Goal: Information Seeking & Learning: Learn about a topic

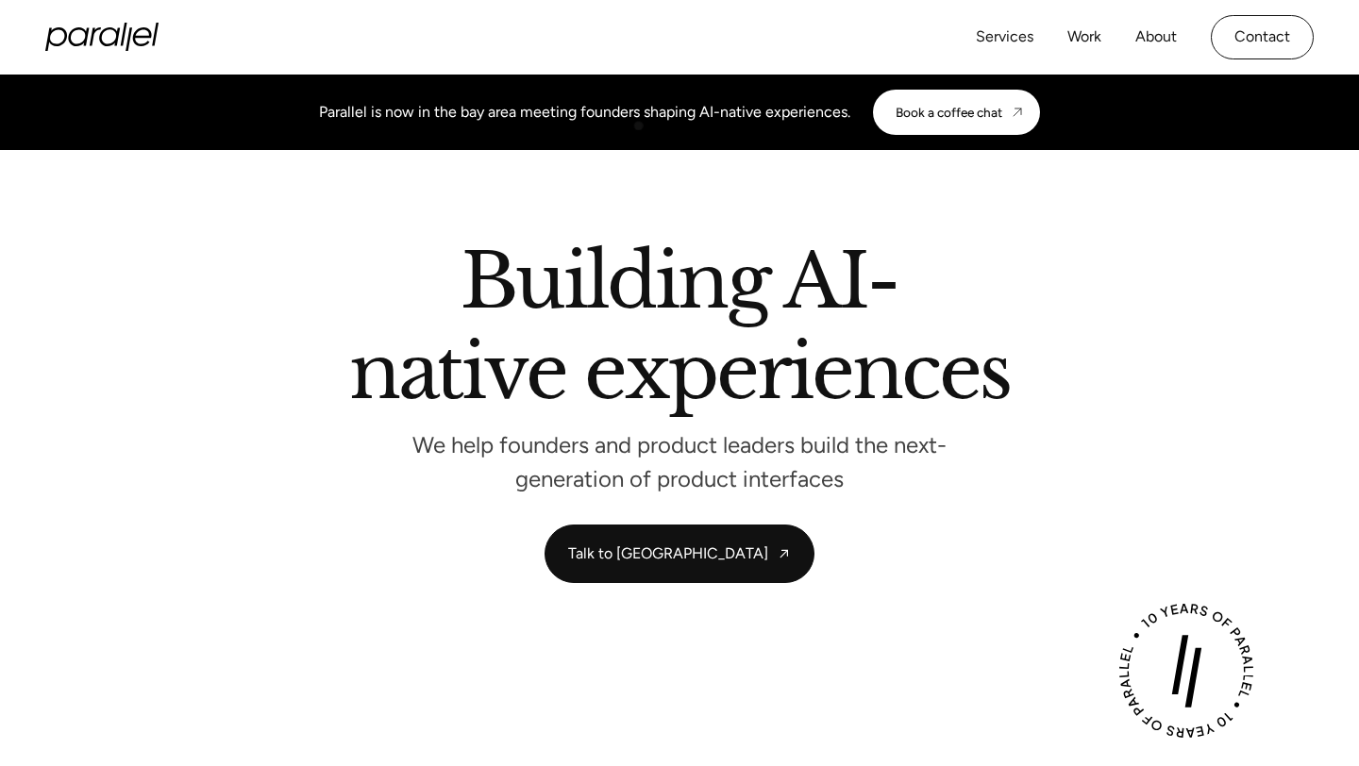
click at [638, 126] on div "Parallel is now in the bay area meeting founders shaping AI-native experiences.…" at bounding box center [679, 112] width 721 height 45
click at [938, 107] on div "Book a coffee chat" at bounding box center [949, 112] width 107 height 15
click at [1149, 44] on link "About" at bounding box center [1156, 37] width 42 height 27
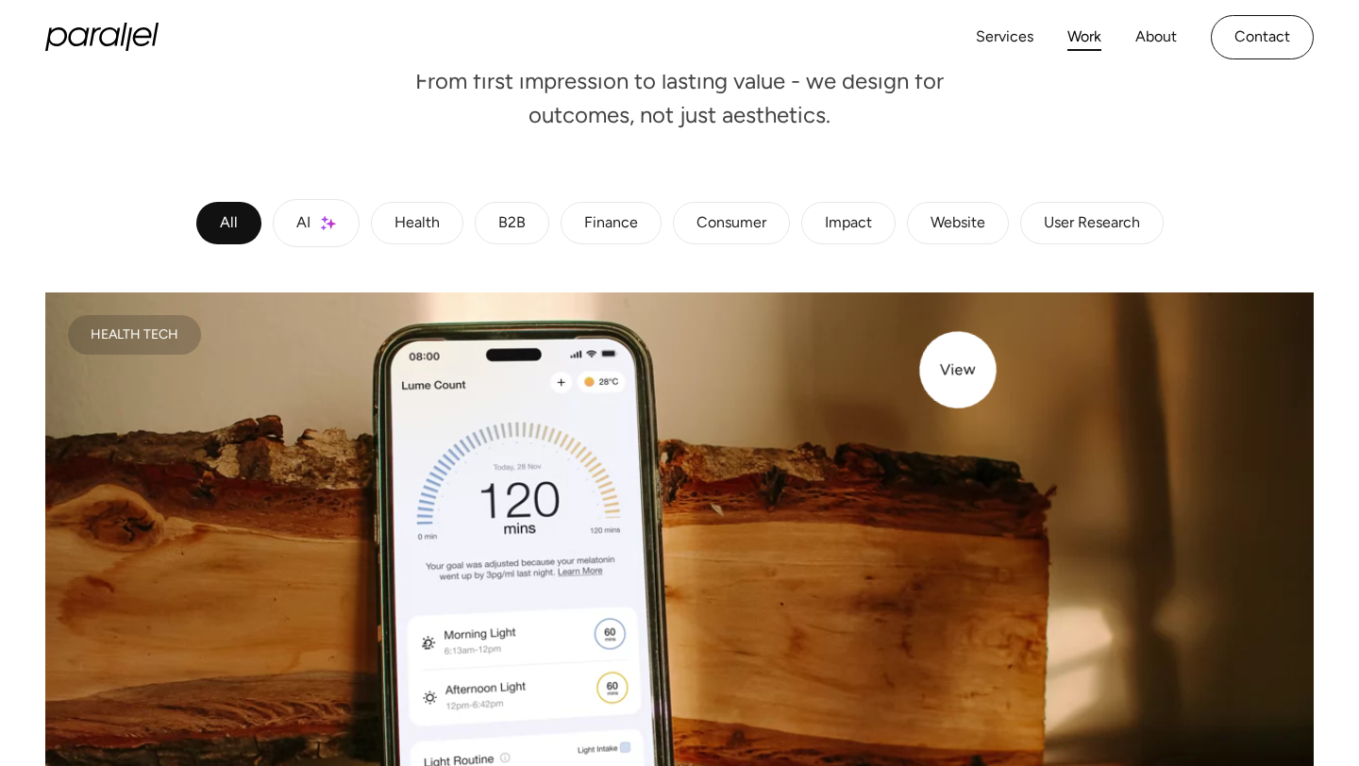
scroll to position [262, 0]
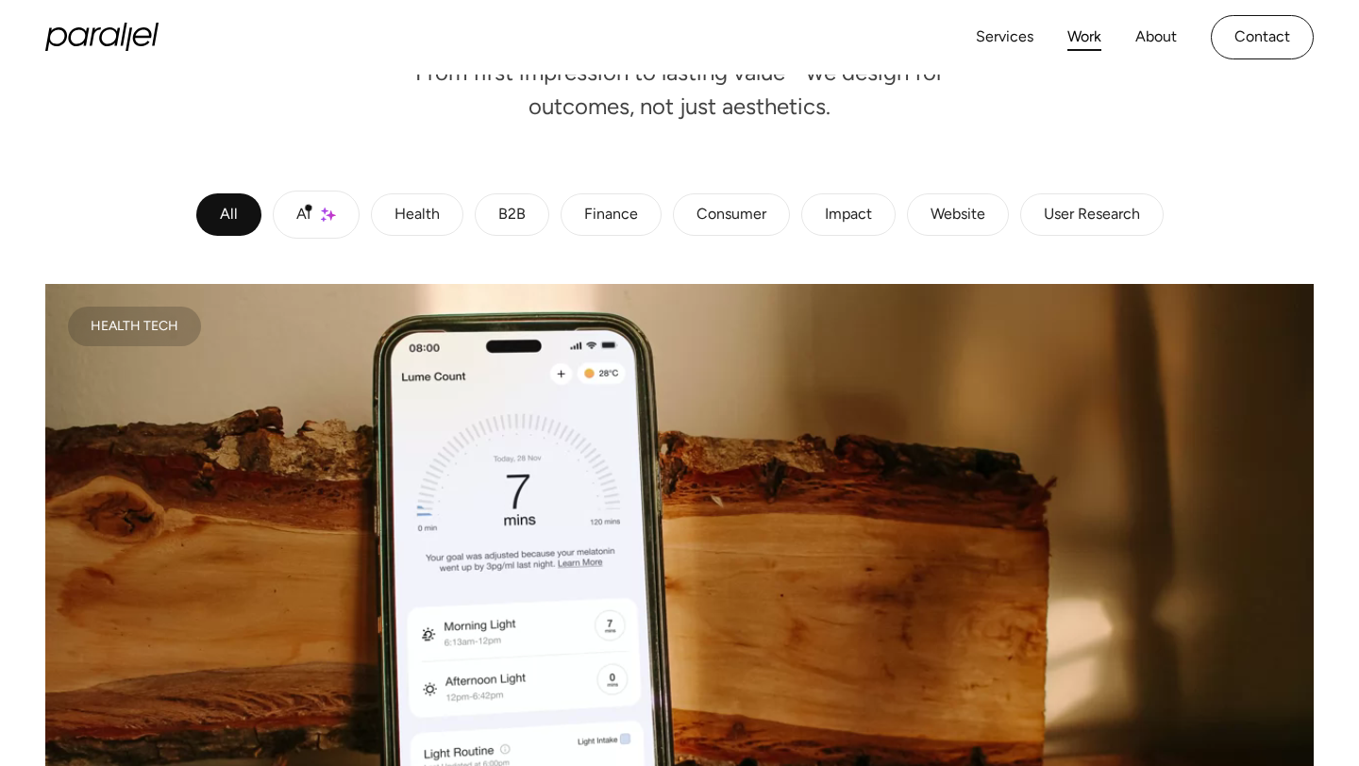
click at [296, 210] on div "AI" at bounding box center [303, 215] width 14 height 11
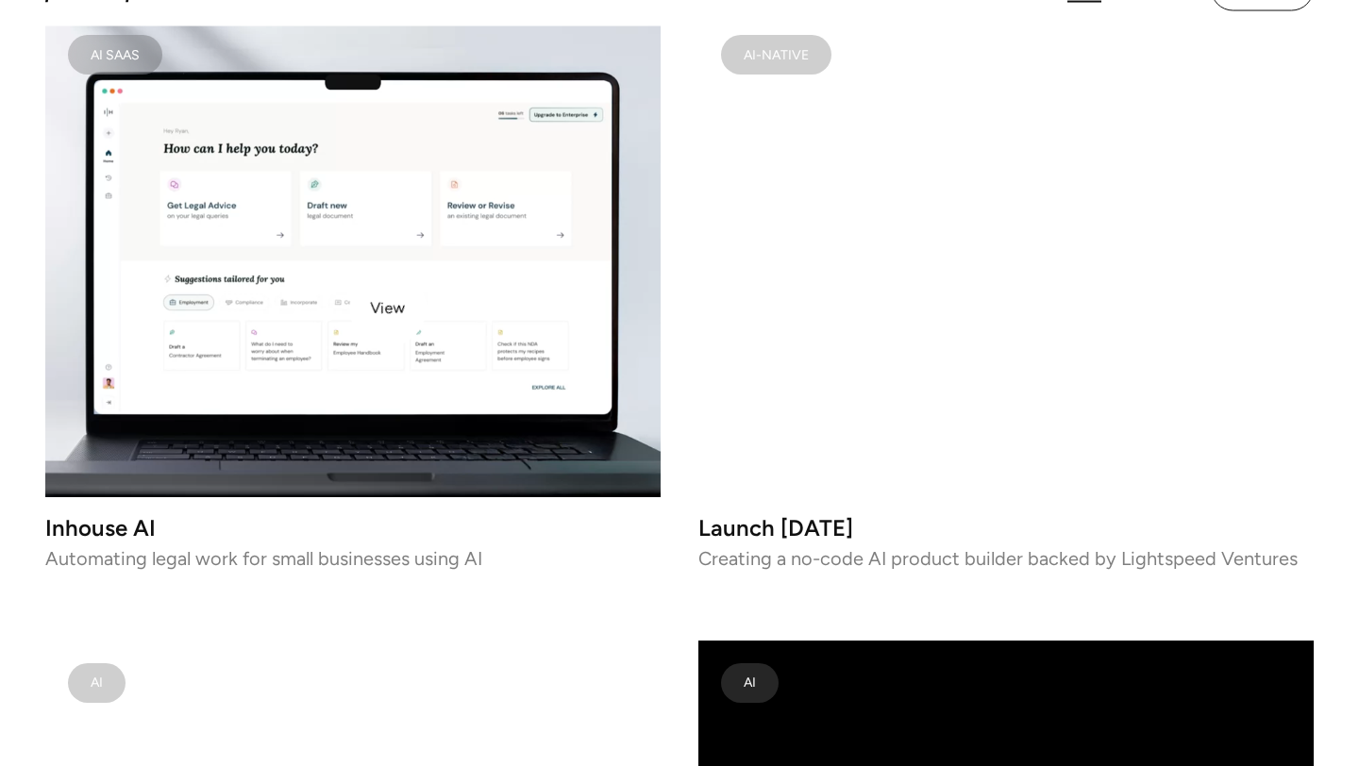
scroll to position [2385, 0]
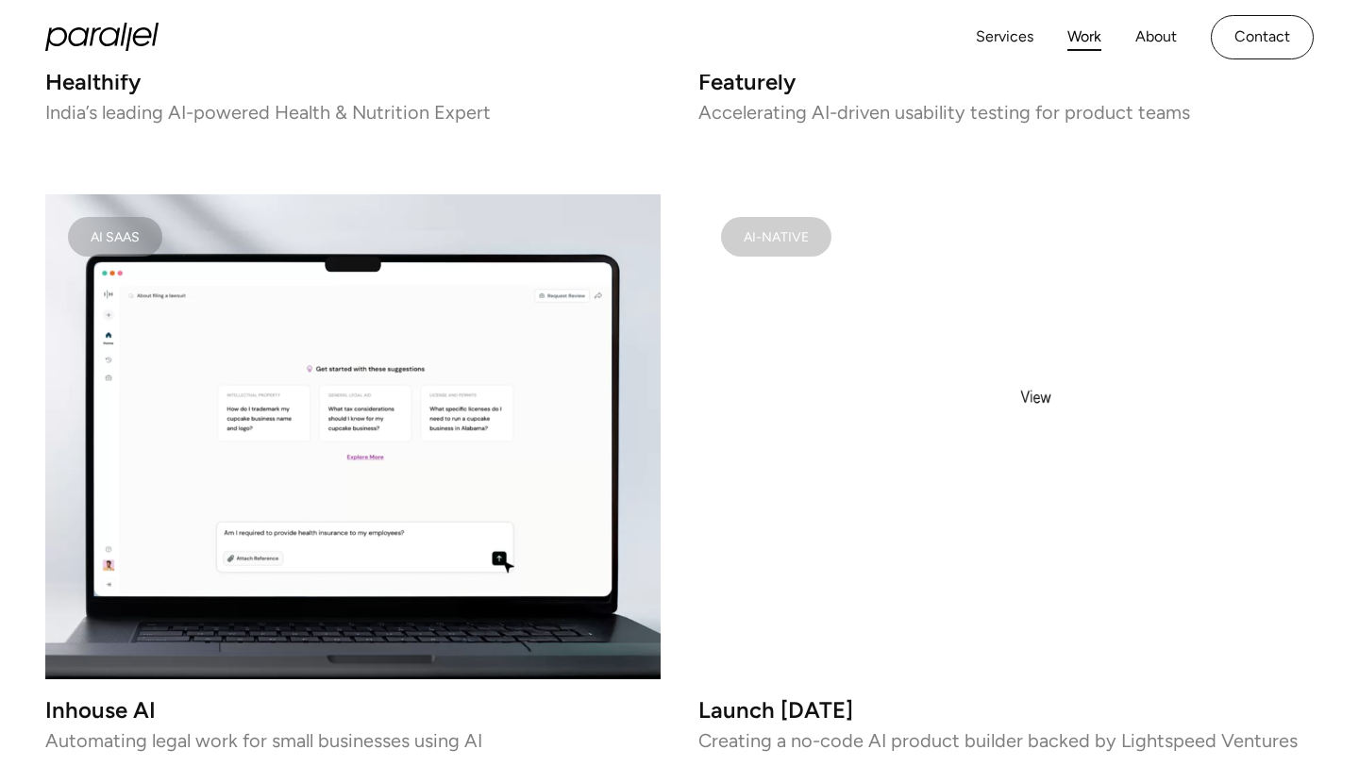
click at [1036, 457] on video at bounding box center [1005, 436] width 615 height 485
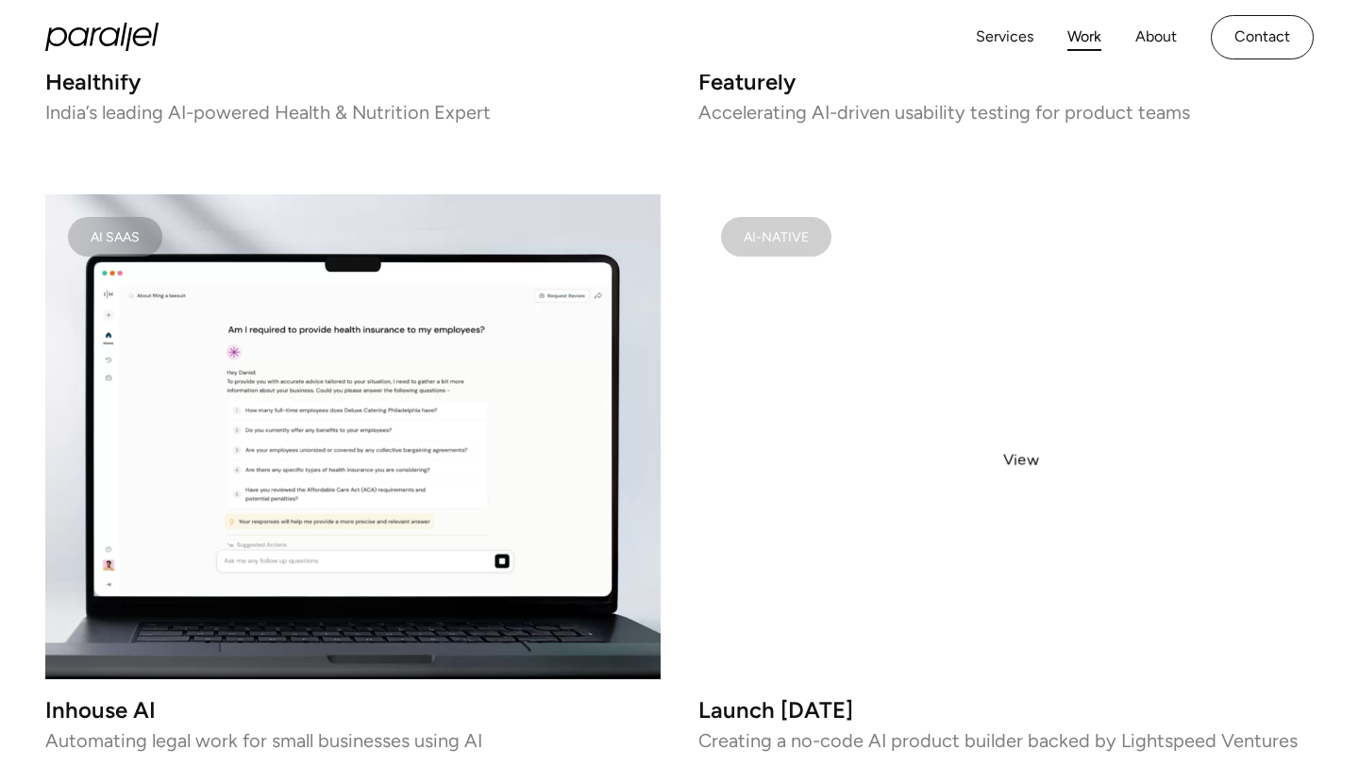
click at [1012, 458] on video at bounding box center [1005, 436] width 615 height 485
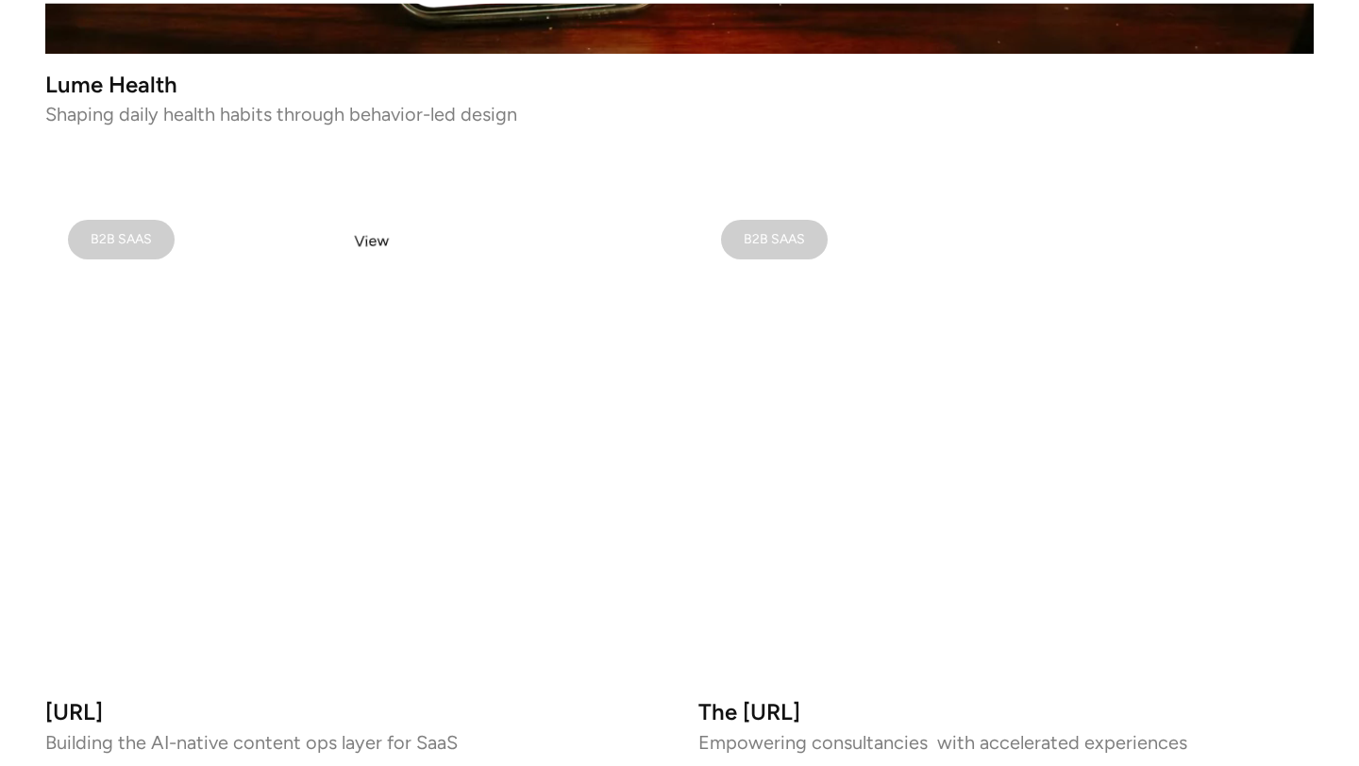
scroll to position [1146, 0]
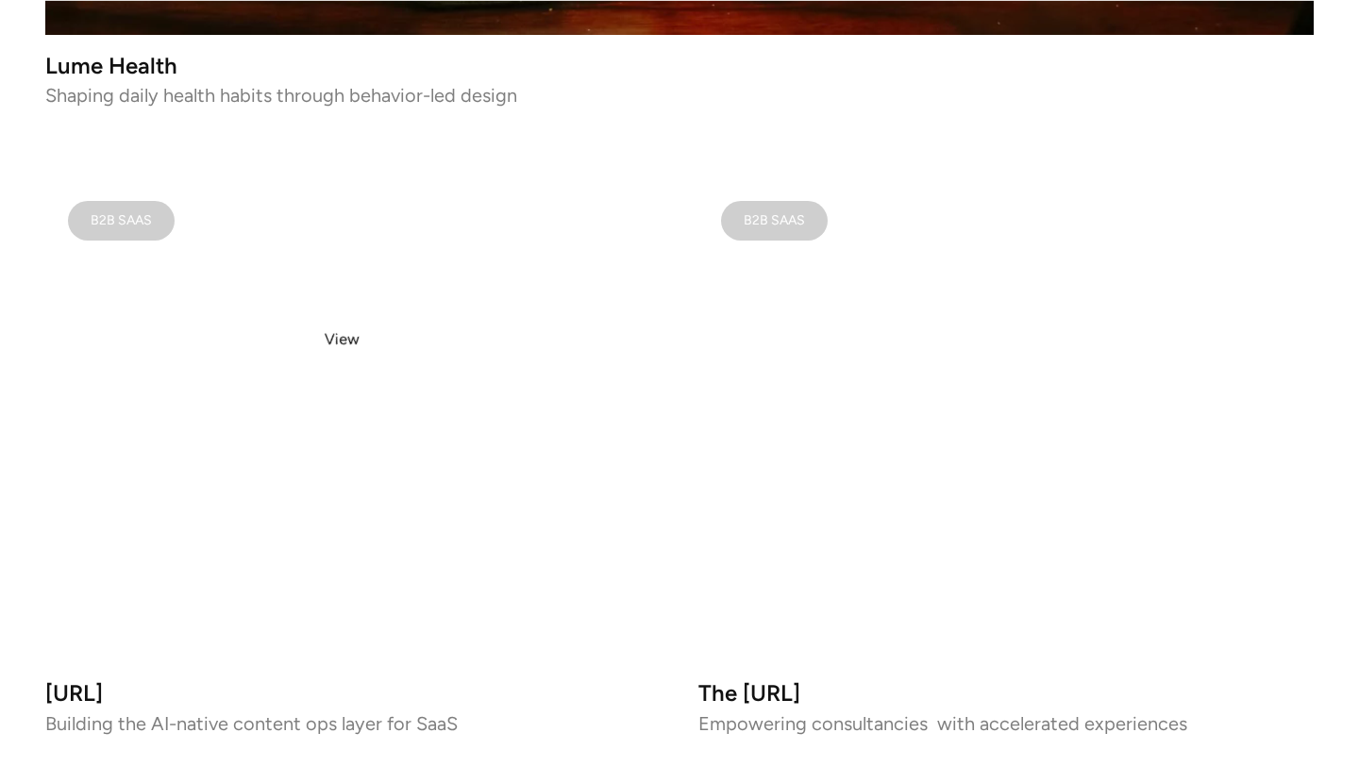
click at [345, 347] on video at bounding box center [352, 420] width 615 height 485
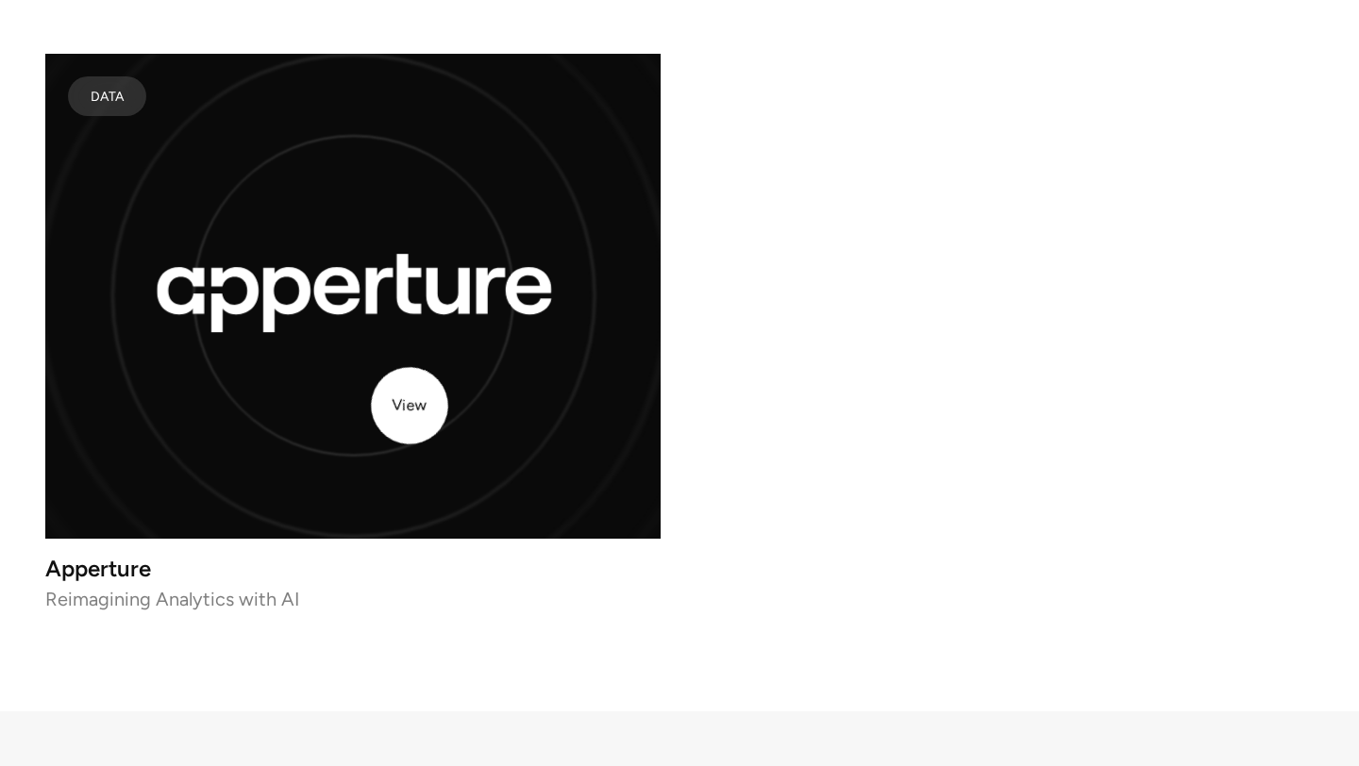
scroll to position [3782, 0]
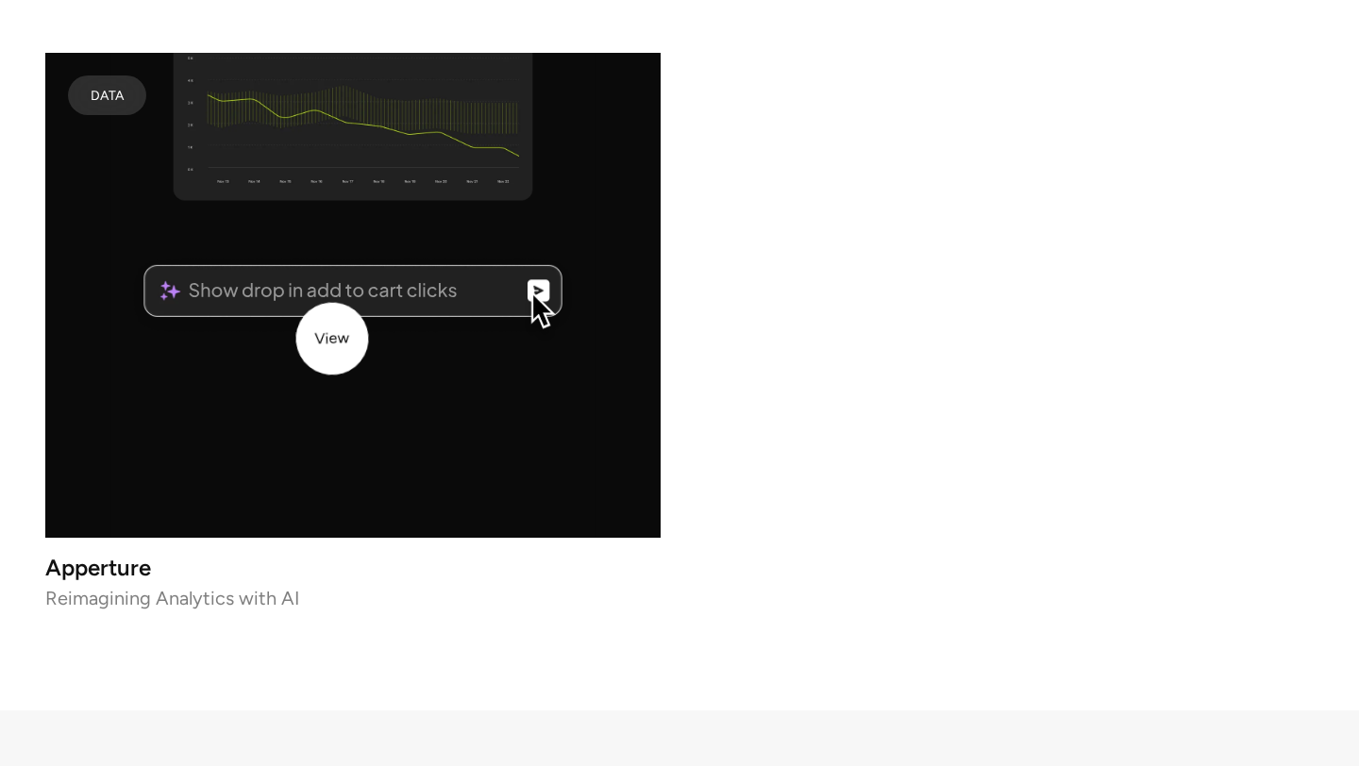
click at [332, 340] on icon "lottie-animation-container" at bounding box center [380, 333] width 583 height 618
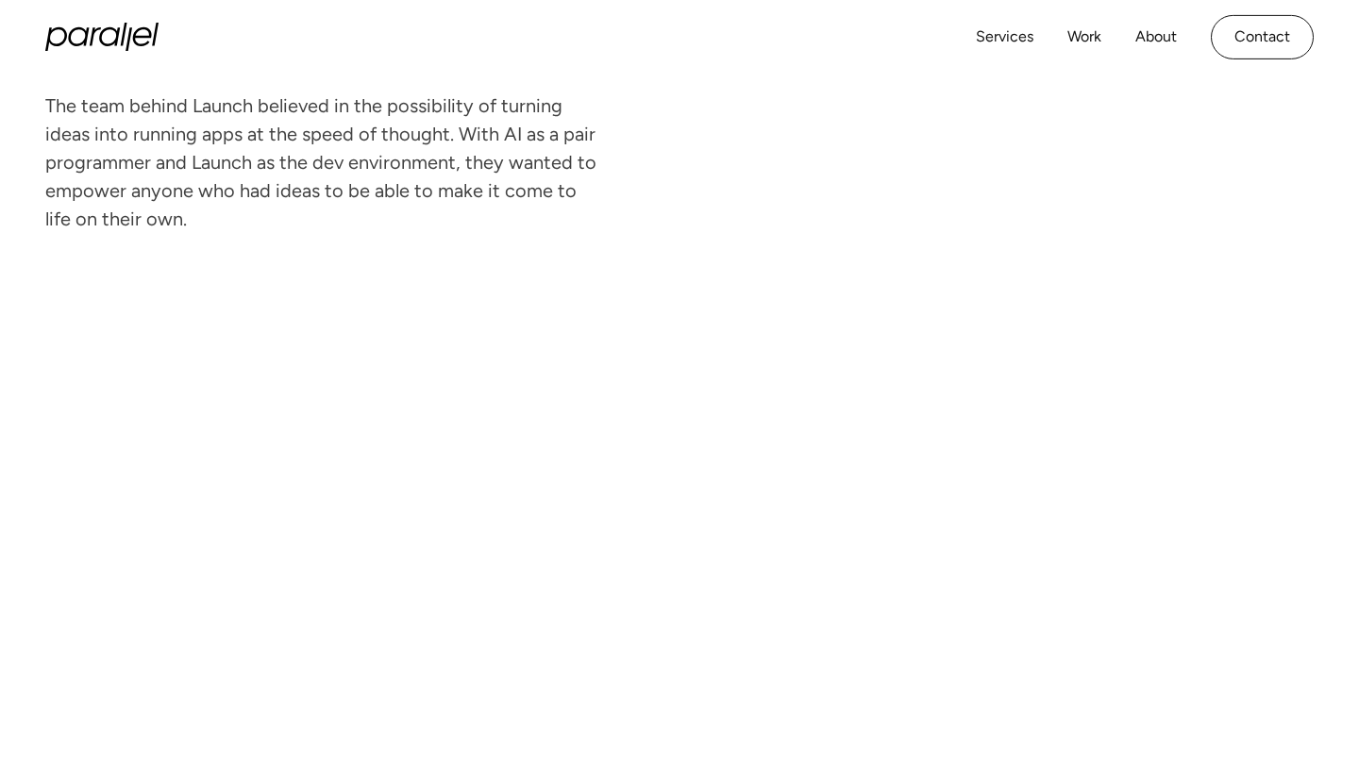
scroll to position [740, 0]
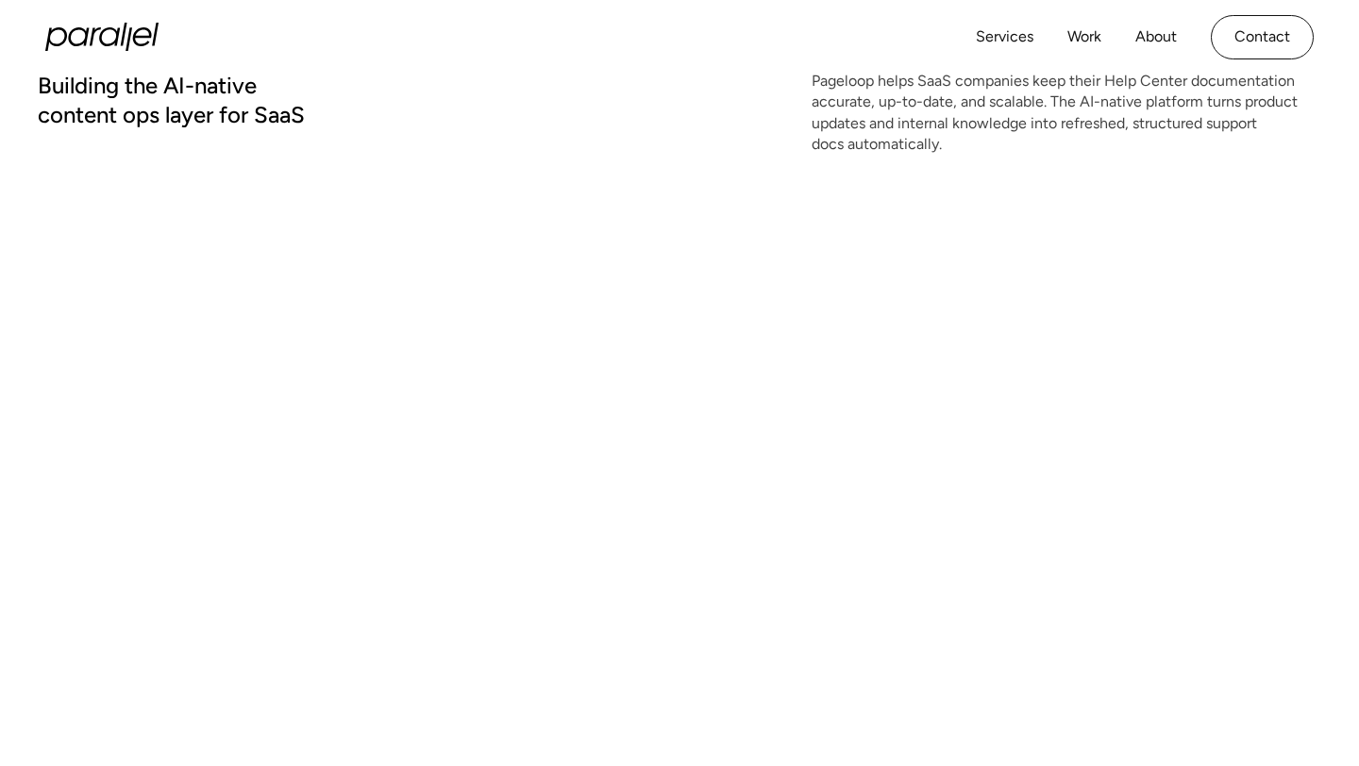
scroll to position [367, 0]
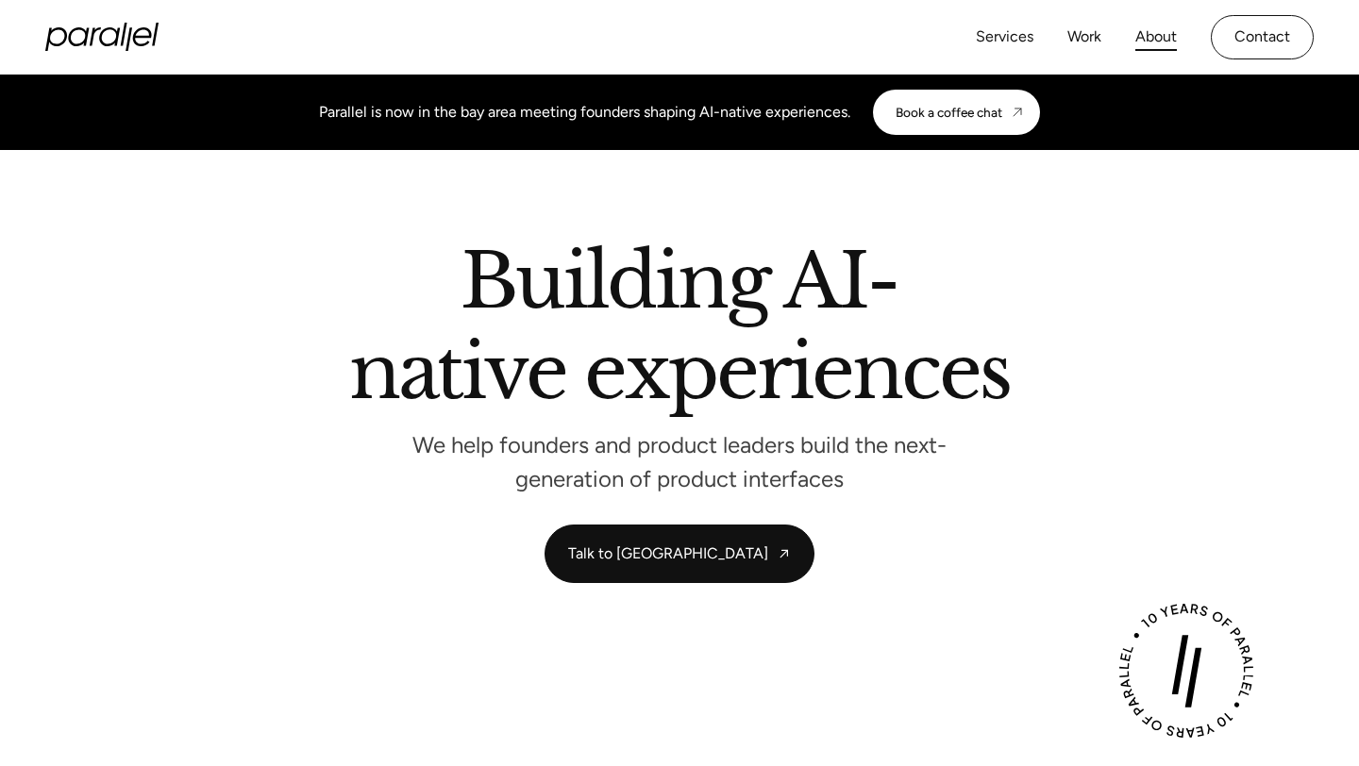
click at [1153, 31] on link "About" at bounding box center [1156, 37] width 42 height 27
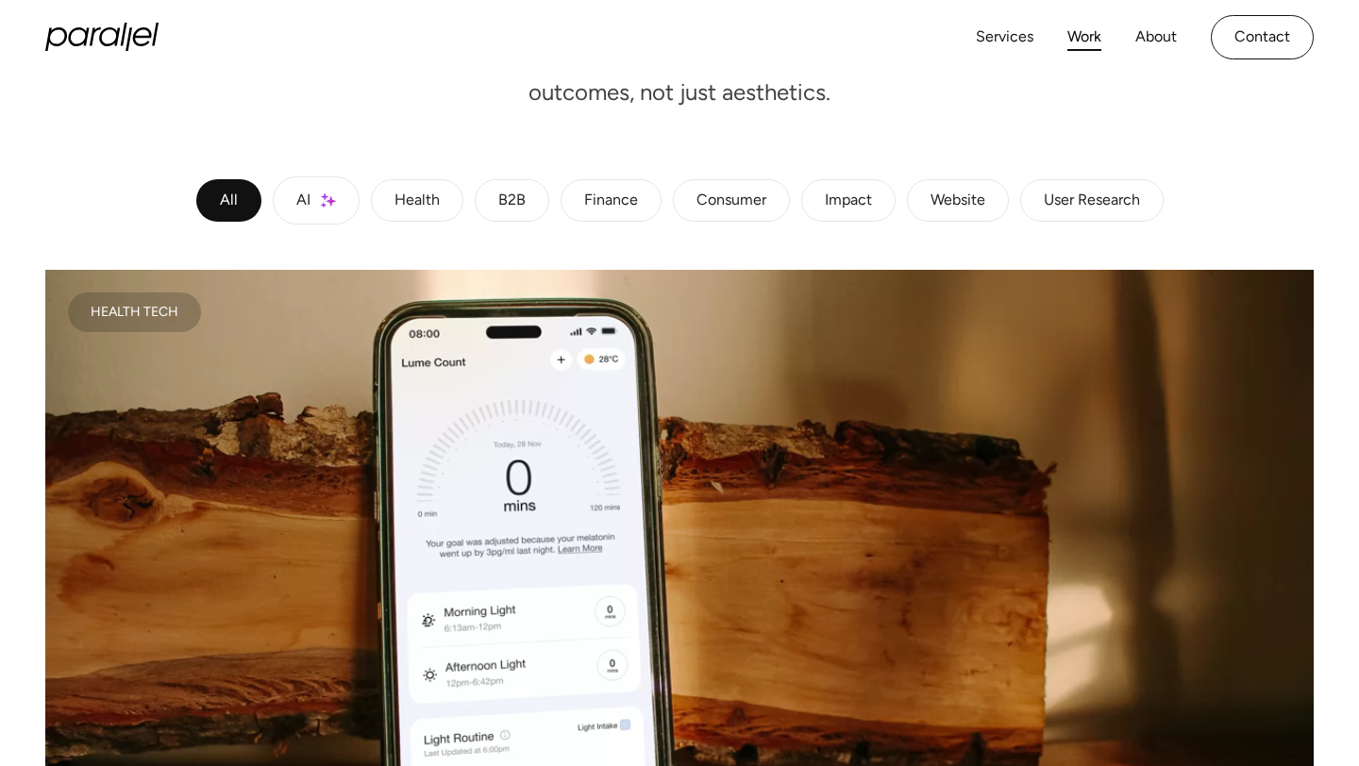
scroll to position [355, 0]
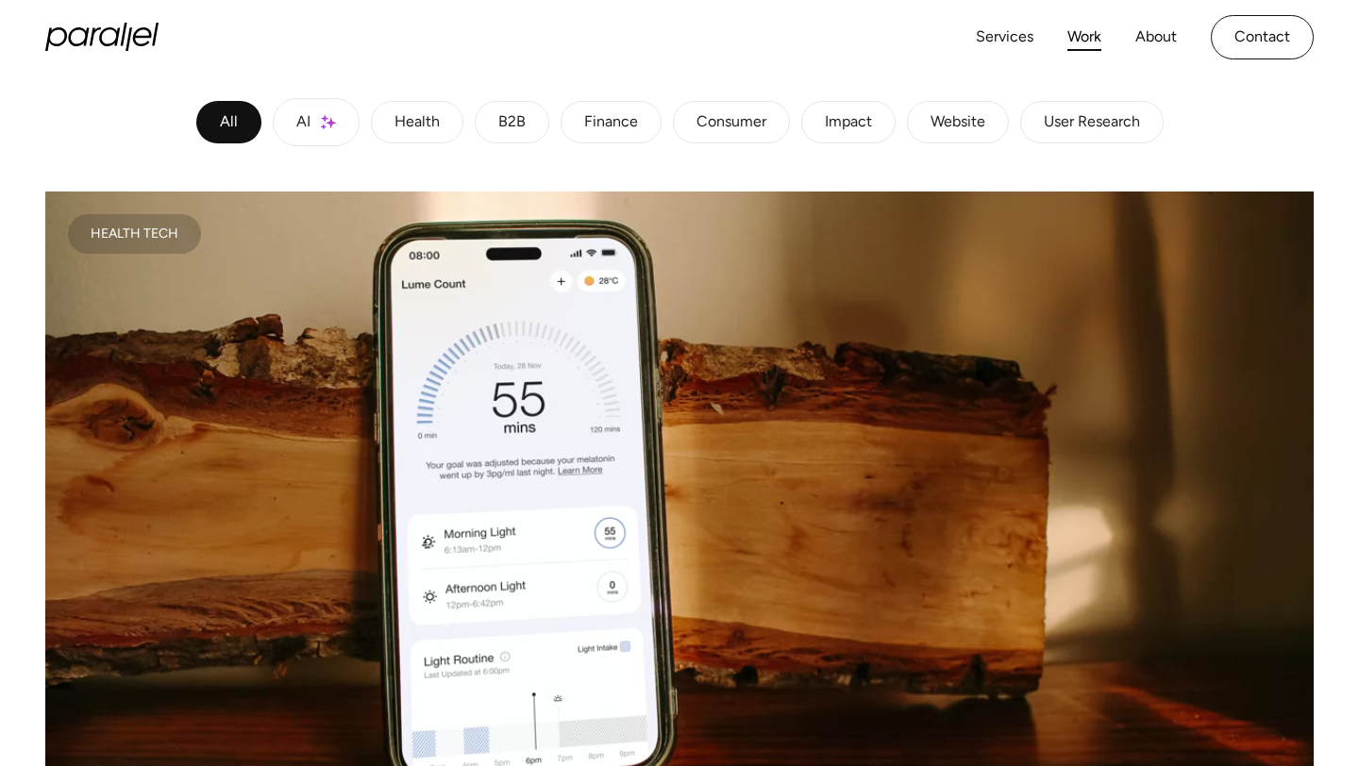
click at [1056, 122] on div "User Research" at bounding box center [1092, 122] width 96 height 11
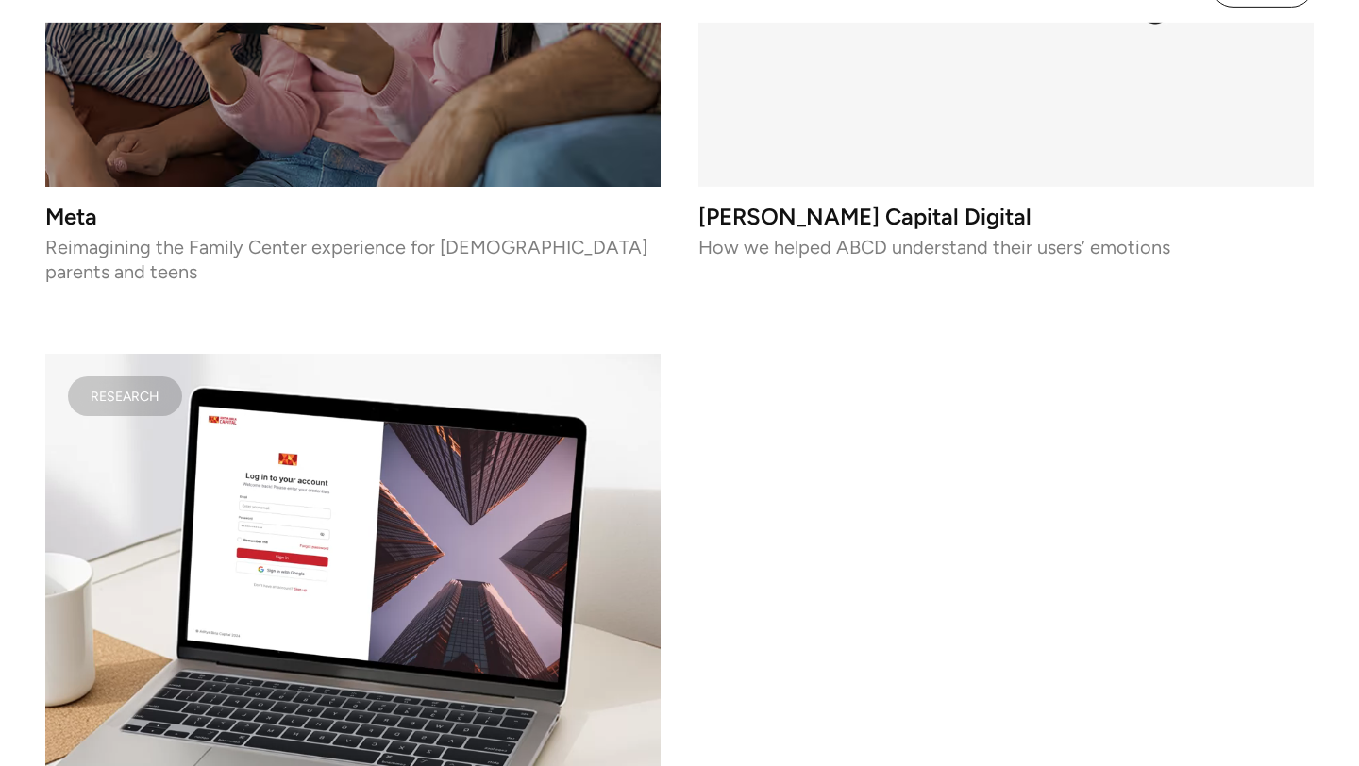
scroll to position [0, 0]
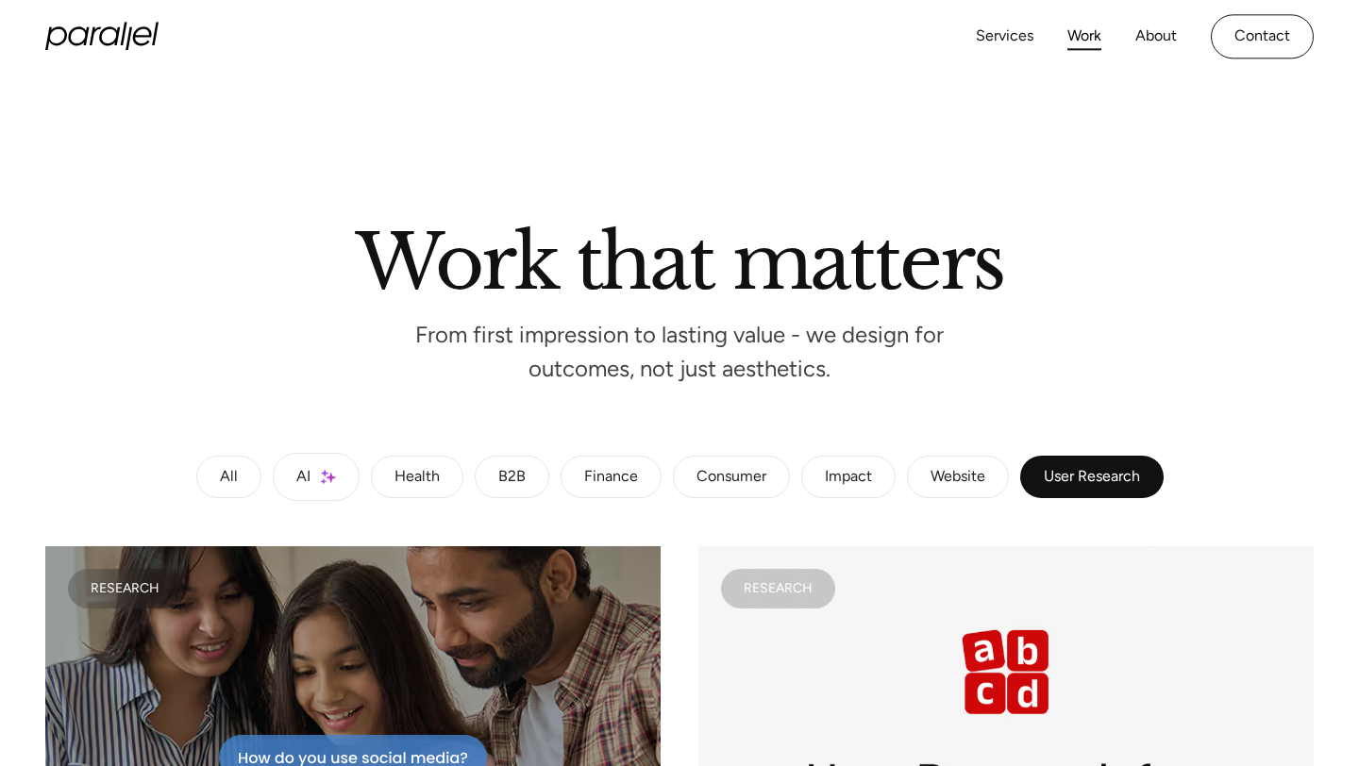
click at [962, 480] on div "Website" at bounding box center [958, 477] width 55 height 11
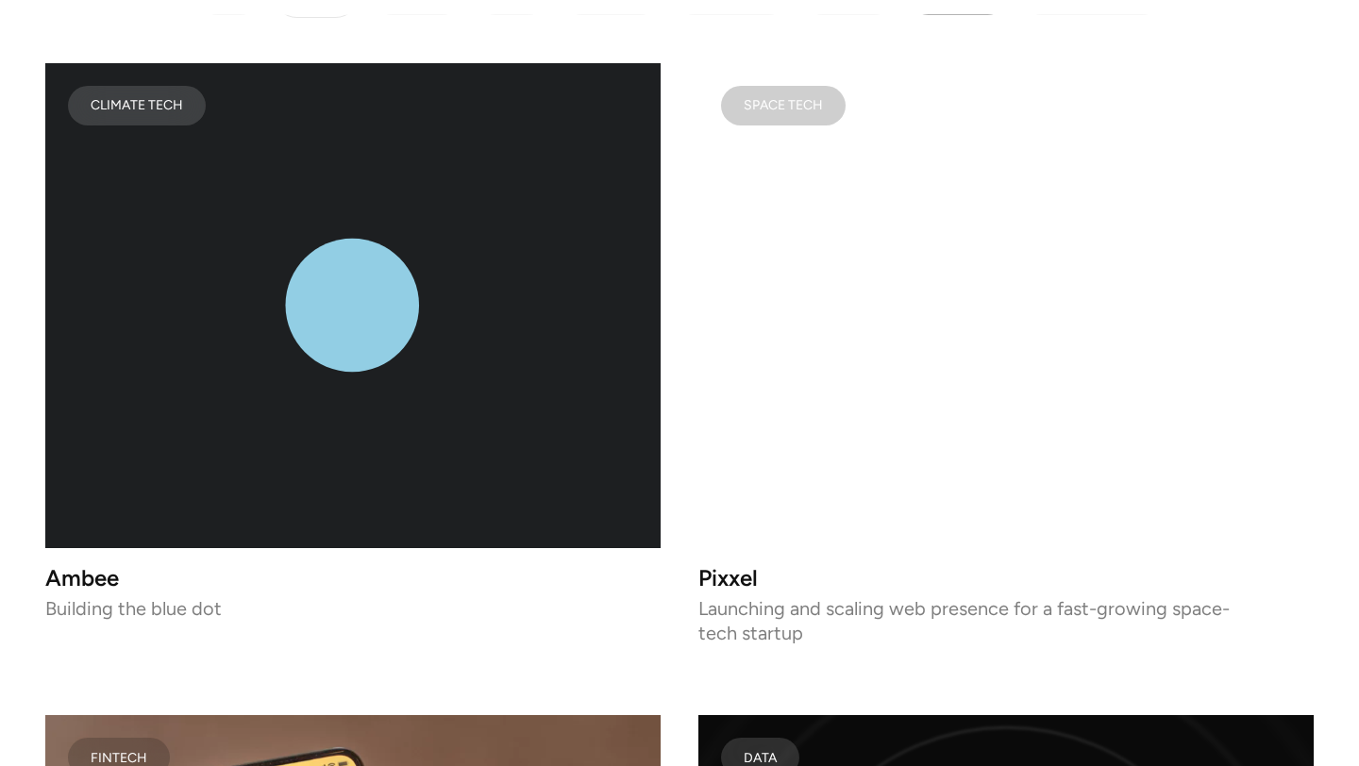
scroll to position [364, 0]
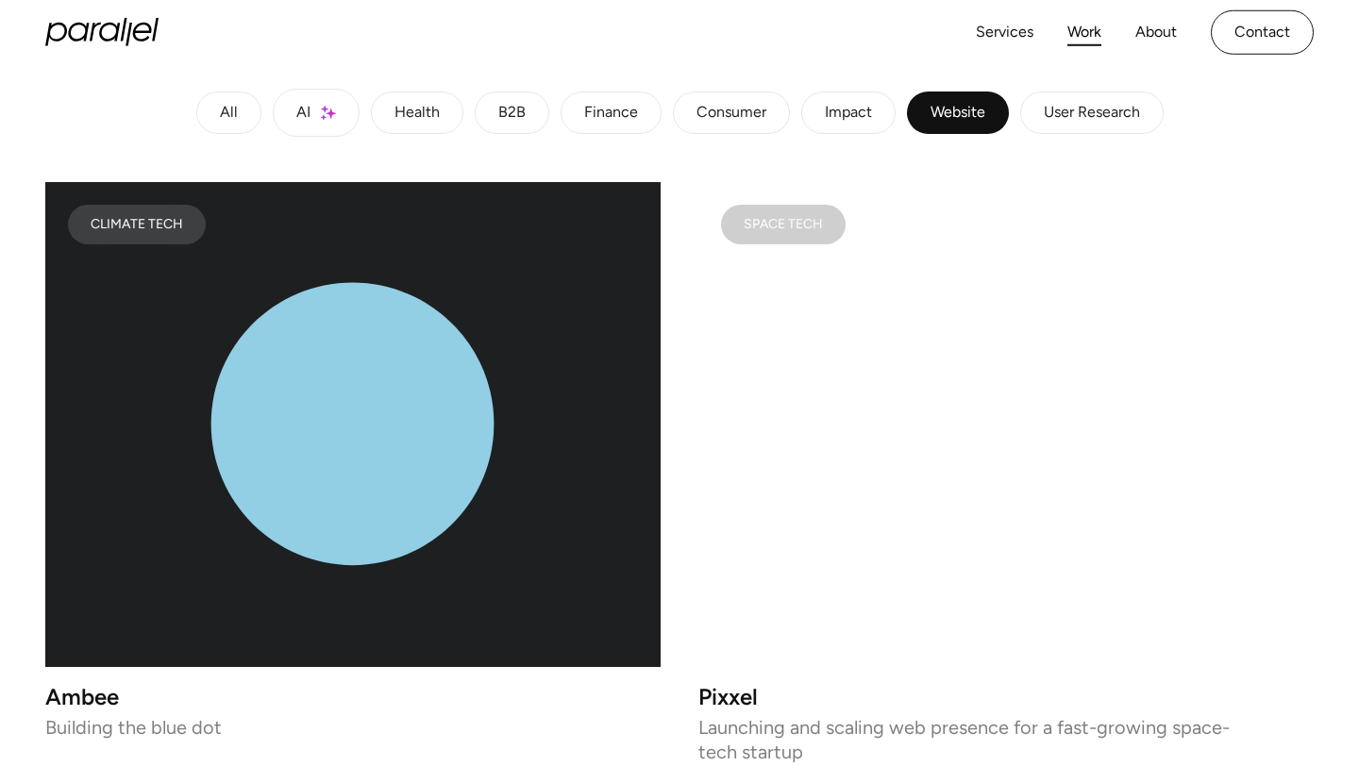
click at [306, 109] on div "AI" at bounding box center [303, 113] width 14 height 11
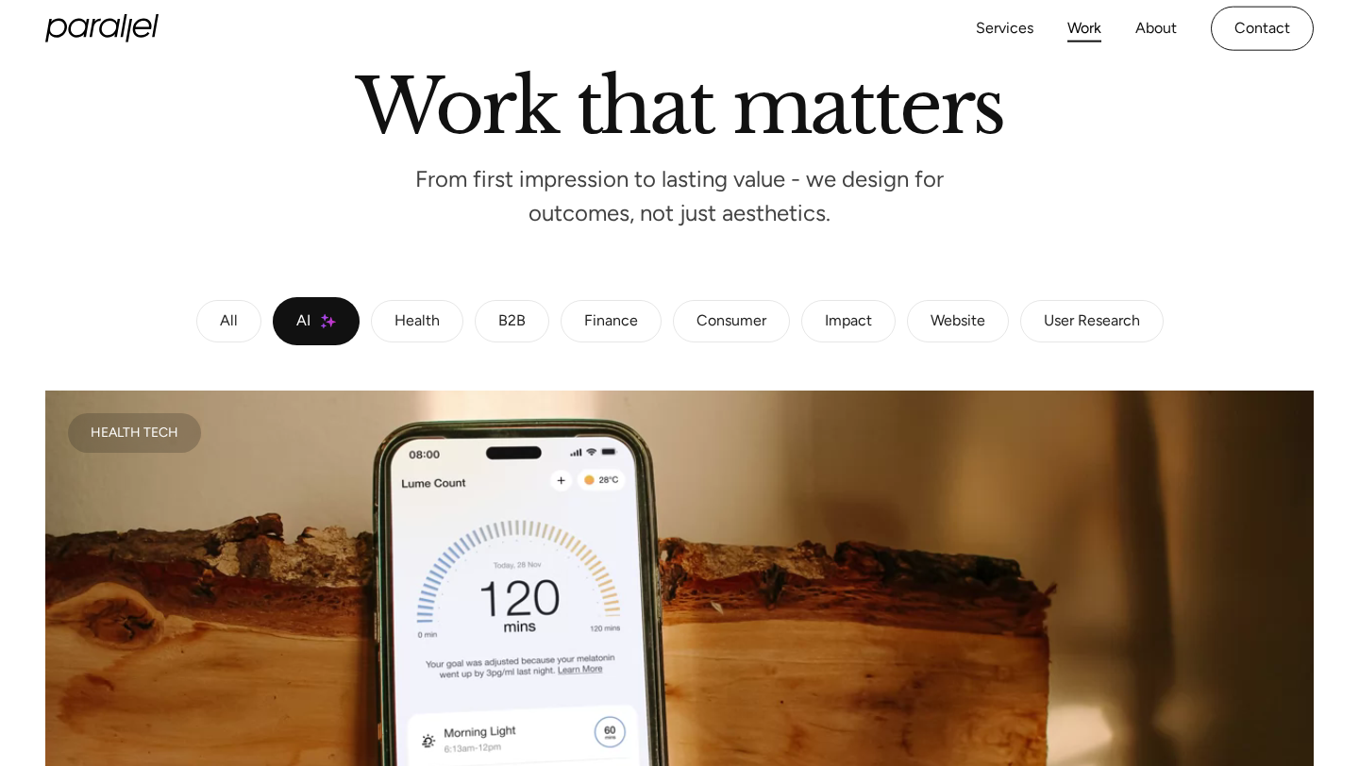
scroll to position [61, 0]
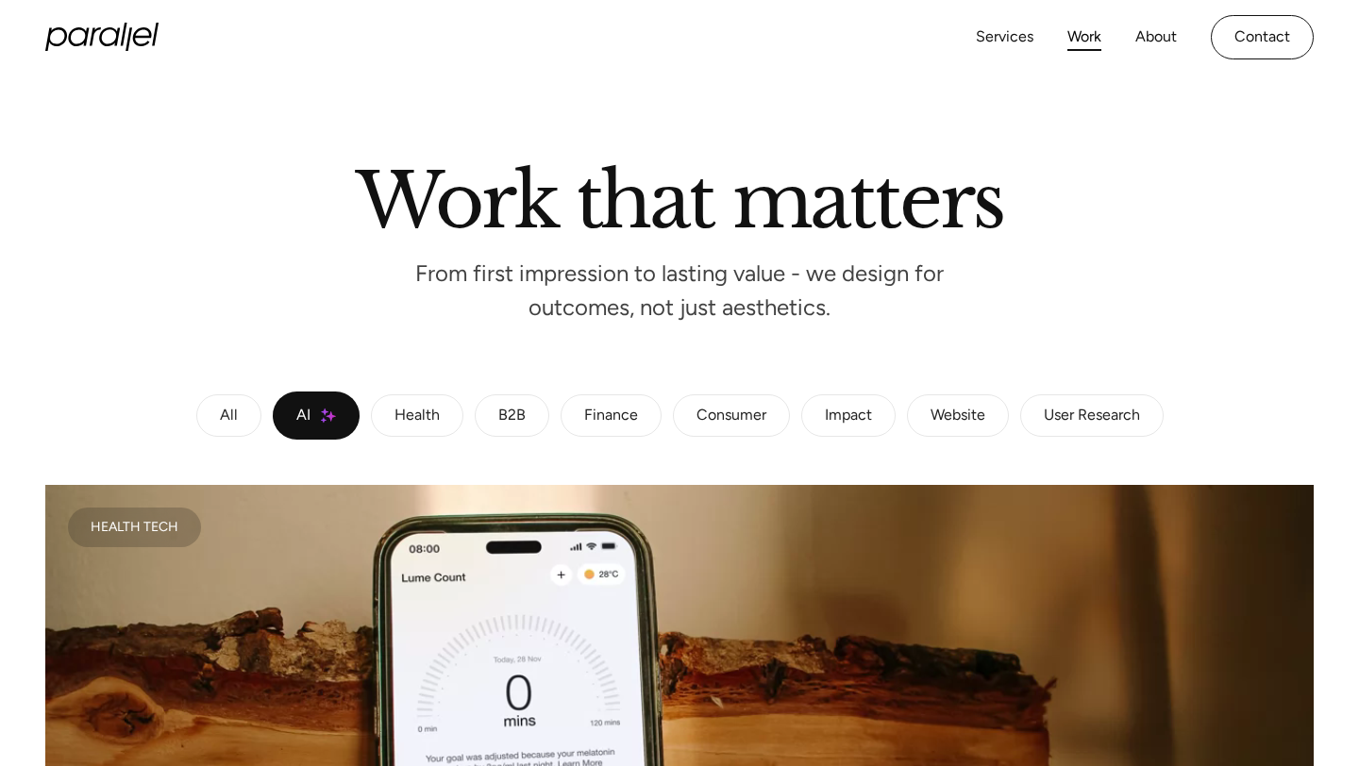
click at [830, 413] on div "Impact" at bounding box center [848, 416] width 47 height 11
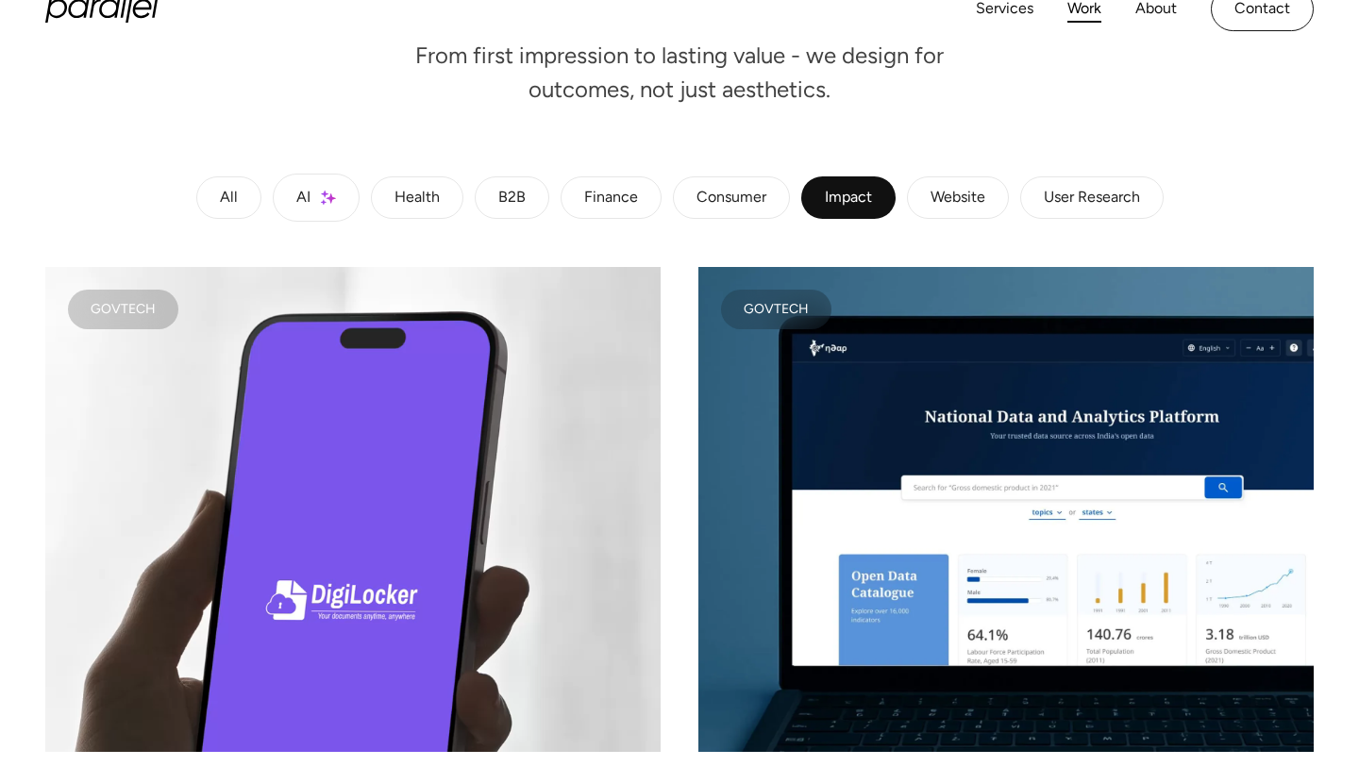
scroll to position [0, 0]
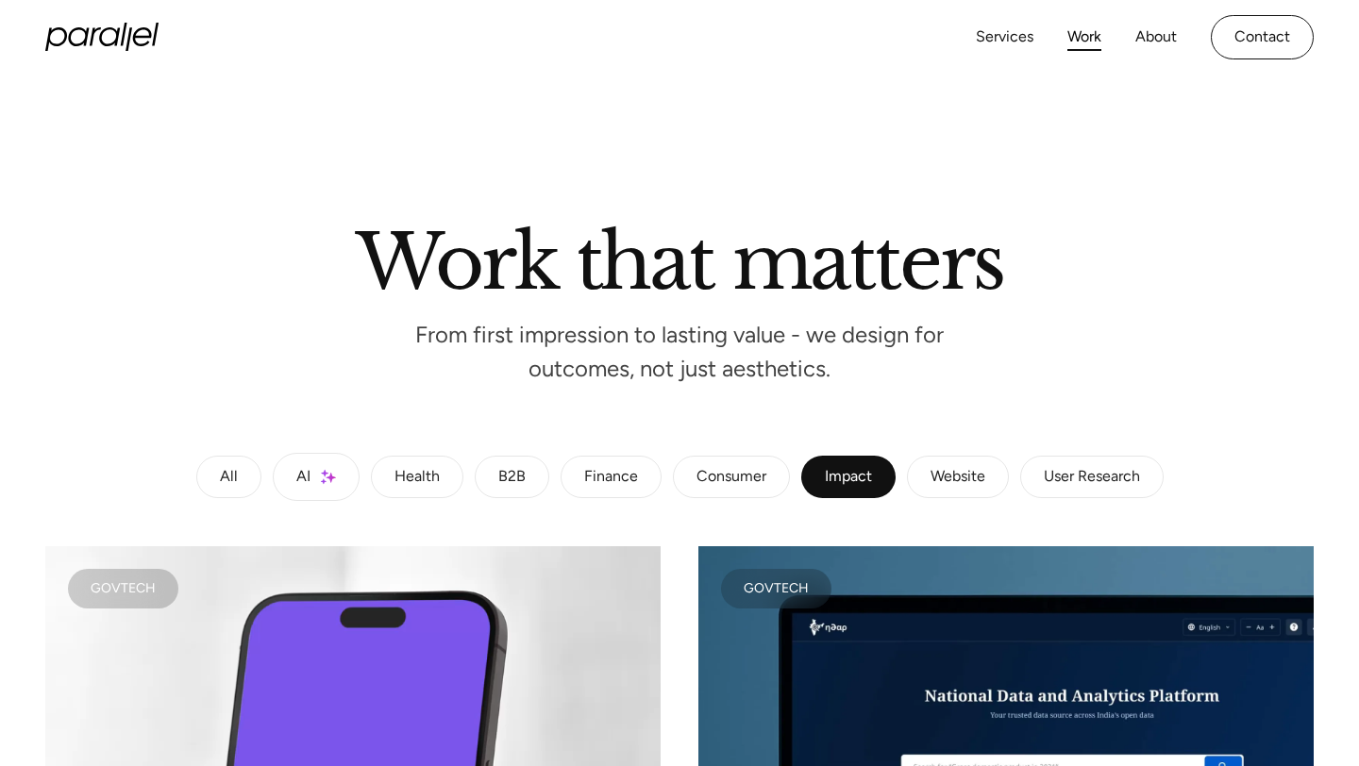
click at [701, 472] on div "Consumer" at bounding box center [731, 477] width 70 height 11
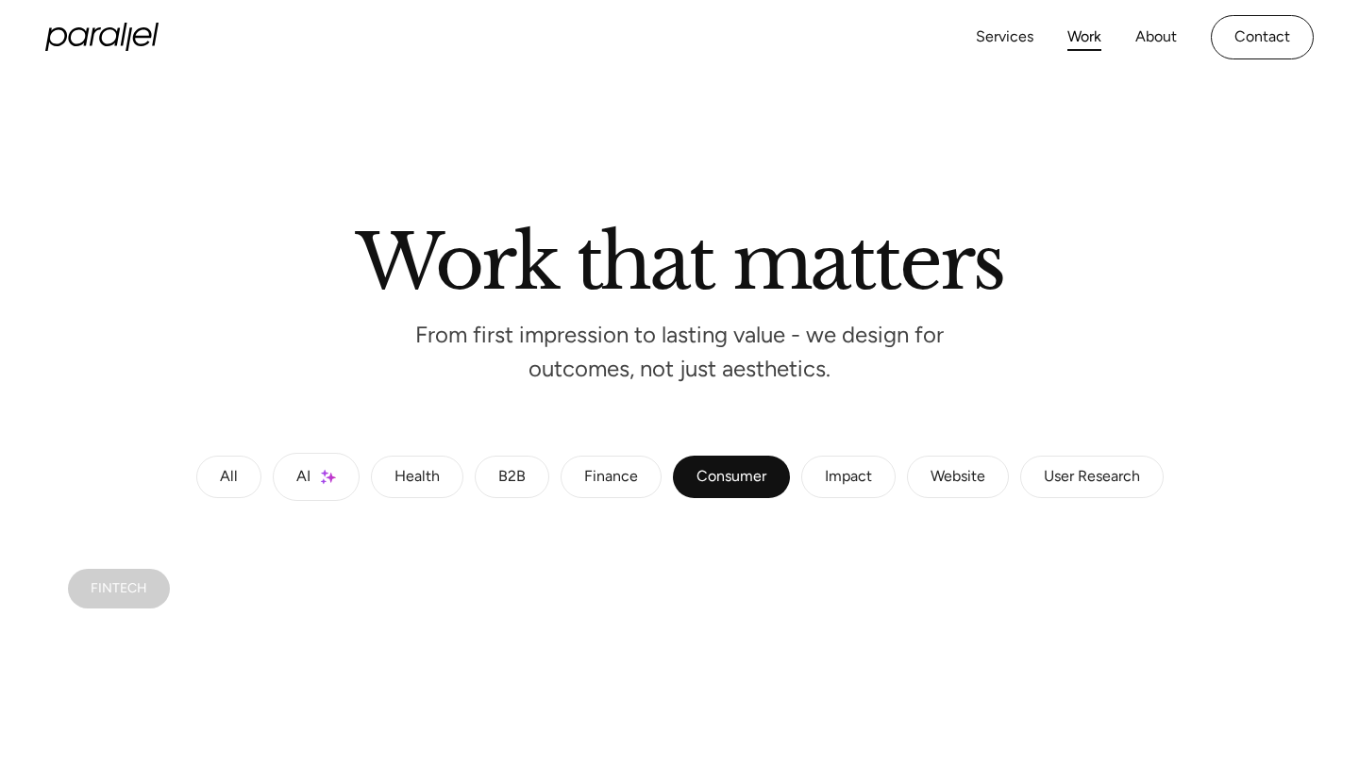
click at [498, 472] on div "B2B" at bounding box center [511, 477] width 27 height 11
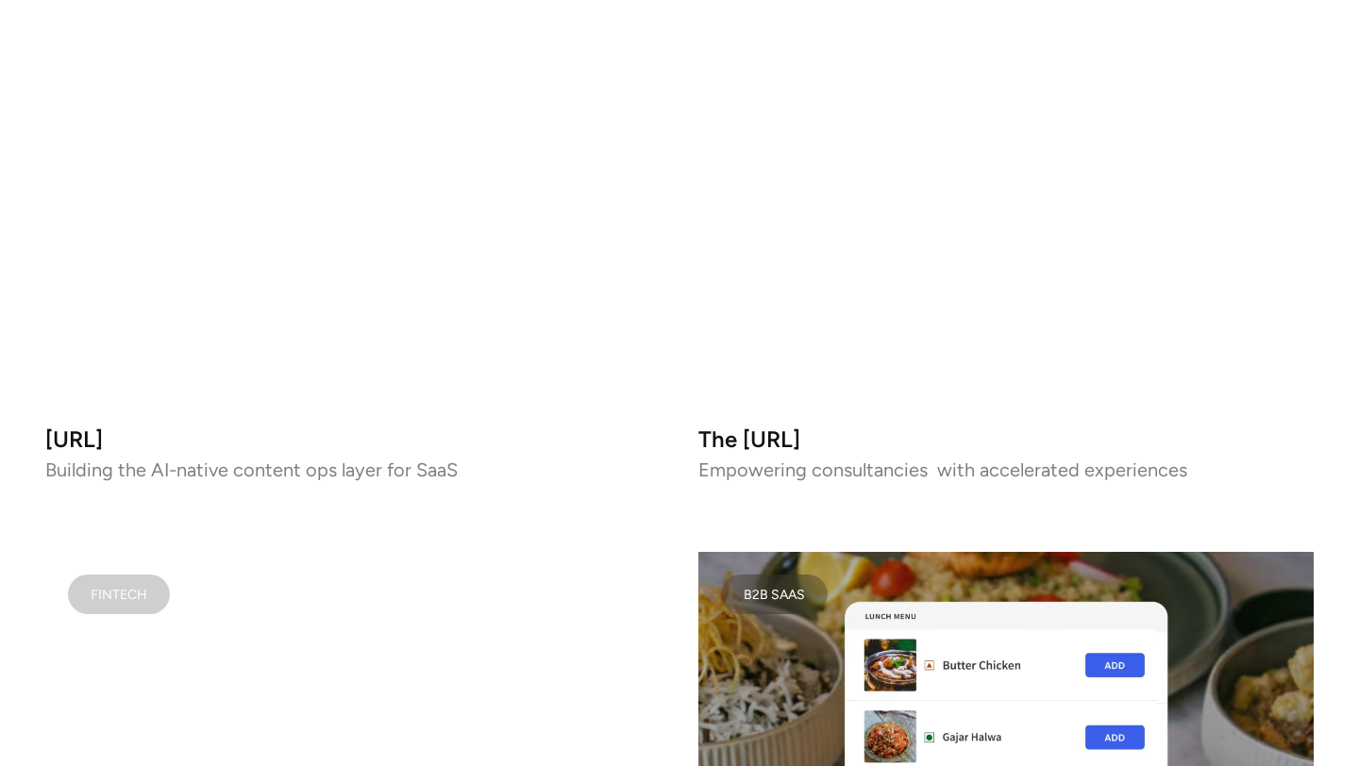
scroll to position [620, 0]
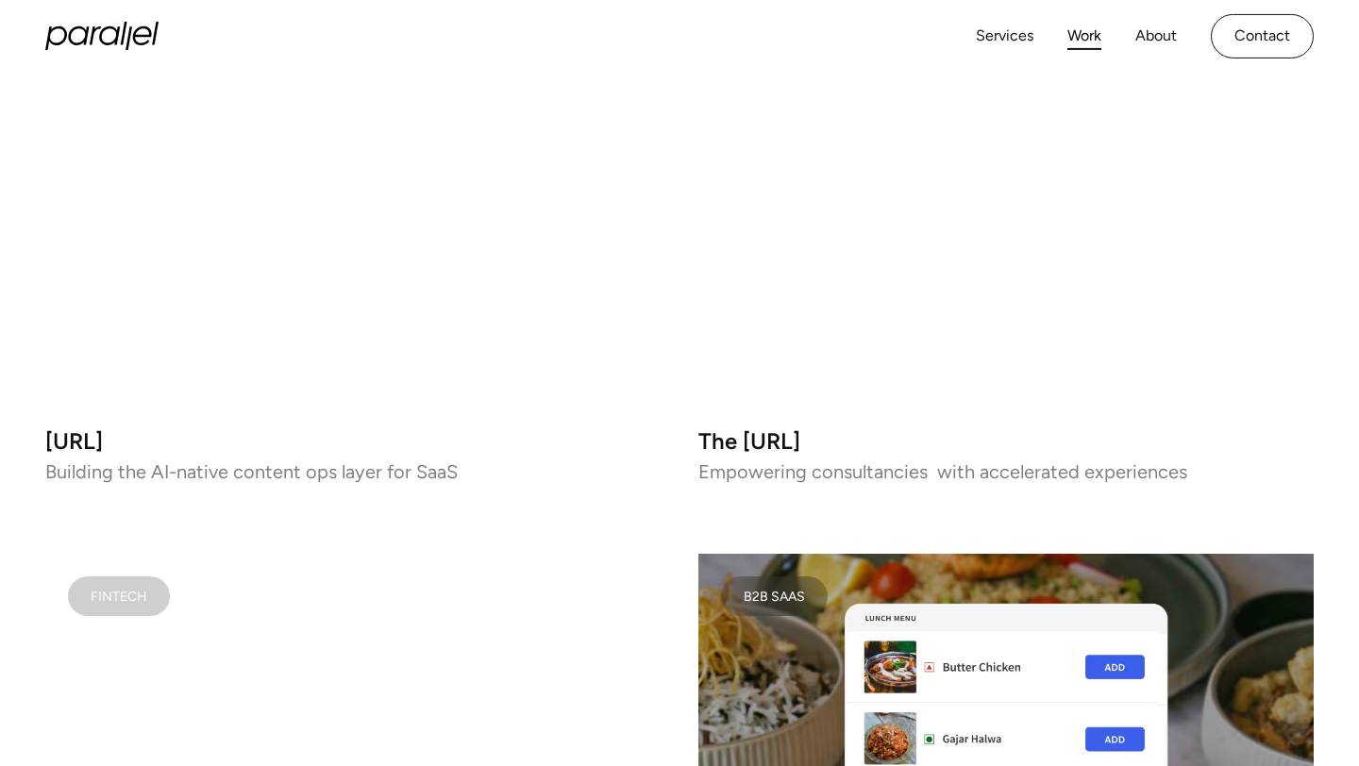
click at [1047, 232] on video at bounding box center [1005, 168] width 615 height 485
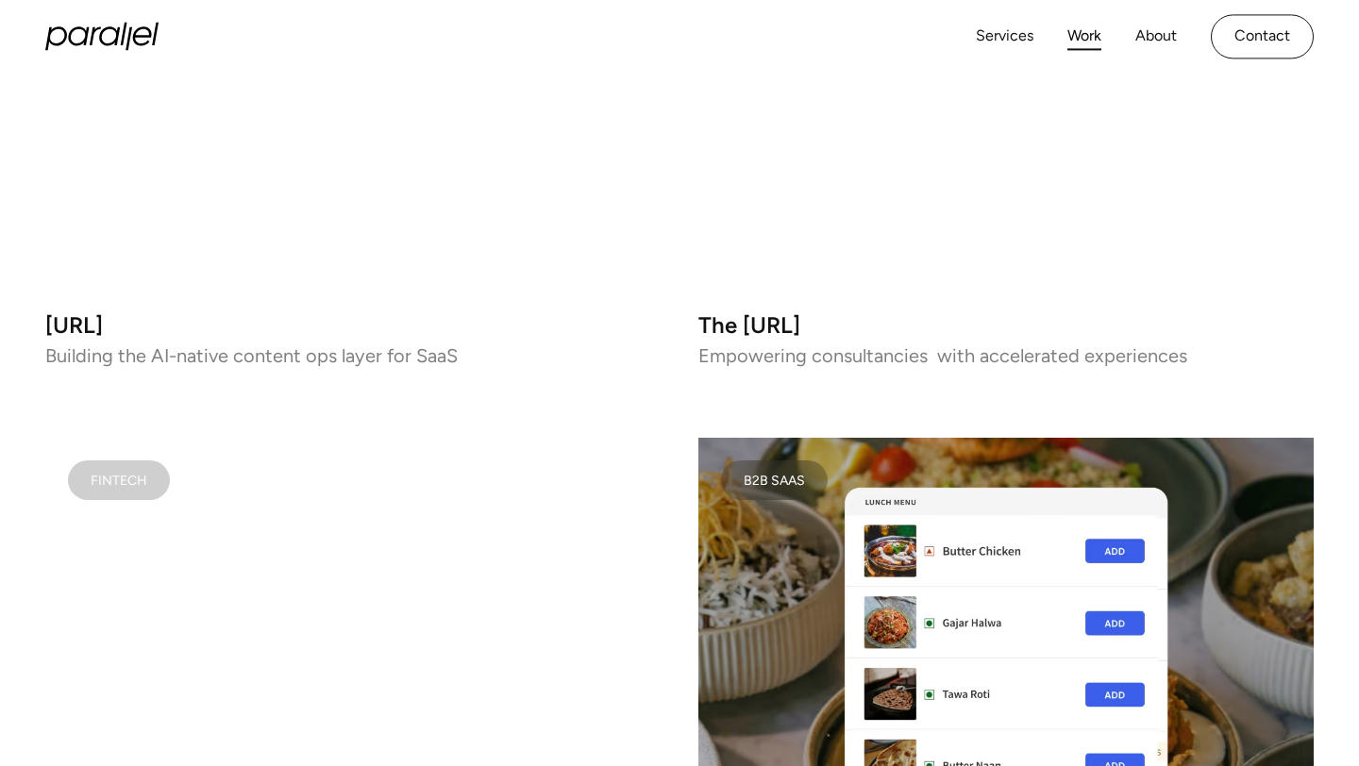
scroll to position [0, 0]
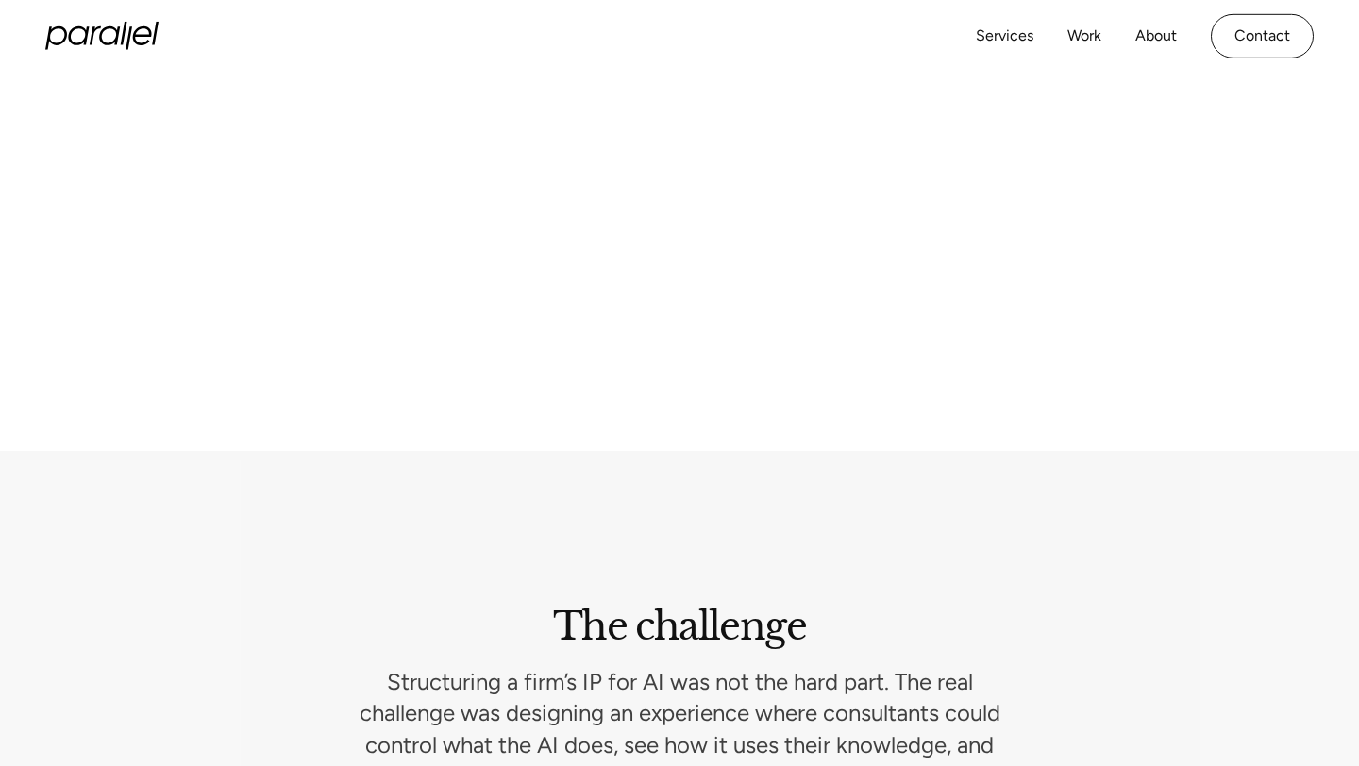
scroll to position [2153, 0]
